Goal: Task Accomplishment & Management: Use online tool/utility

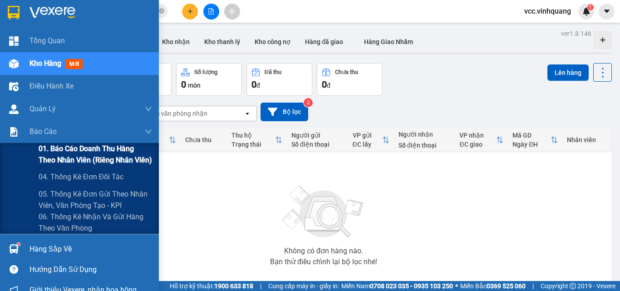
click at [64, 153] on span "01. Báo cáo doanh thu hàng theo nhân viên (riêng nhân viên)" at bounding box center [95, 154] width 113 height 23
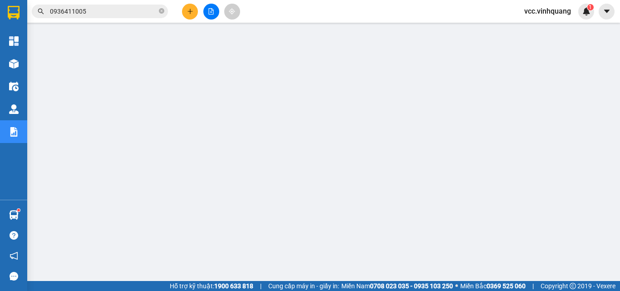
click at [164, 11] on span "0936411005" at bounding box center [100, 12] width 136 height 14
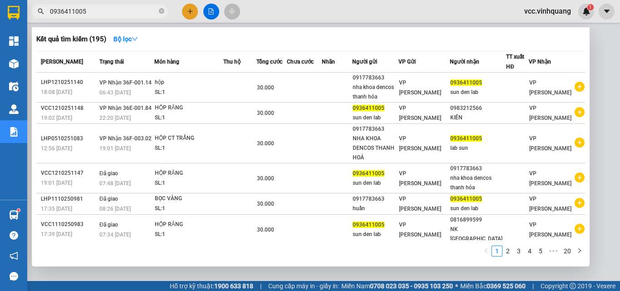
click at [119, 12] on input "0936411005" at bounding box center [103, 11] width 107 height 10
drag, startPoint x: 163, startPoint y: 11, endPoint x: 138, endPoint y: 12, distance: 25.0
click at [160, 11] on icon "close-circle" at bounding box center [161, 10] width 5 height 5
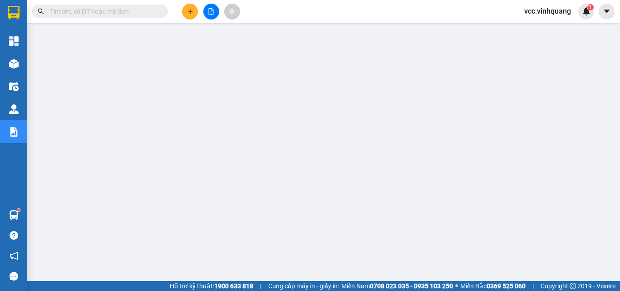
click at [116, 14] on input "text" at bounding box center [103, 11] width 107 height 10
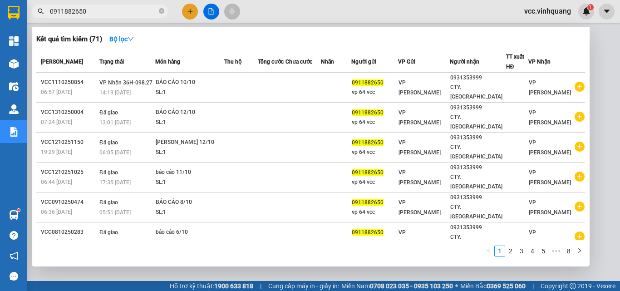
type input "0911882650"
click at [595, 90] on div at bounding box center [310, 145] width 620 height 291
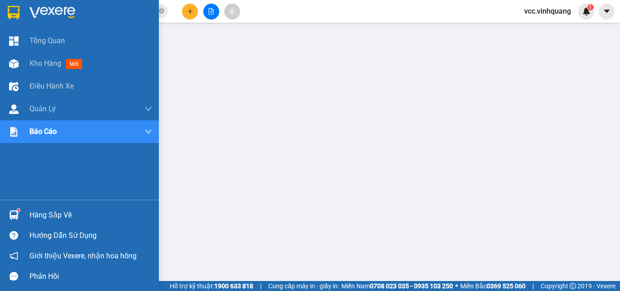
click at [44, 224] on div "Hàng sắp về" at bounding box center [79, 215] width 159 height 20
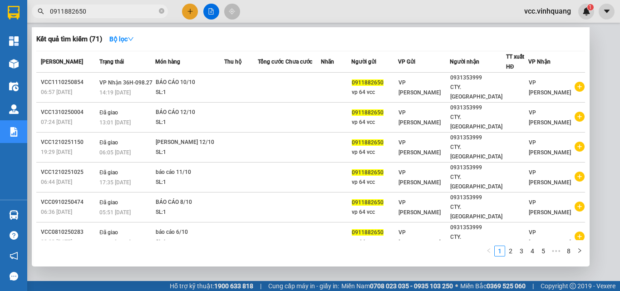
click at [102, 12] on input "0911882650" at bounding box center [103, 11] width 107 height 10
